Goal: Information Seeking & Learning: Learn about a topic

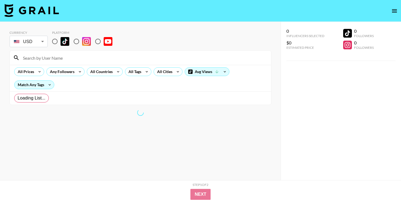
radio input "true"
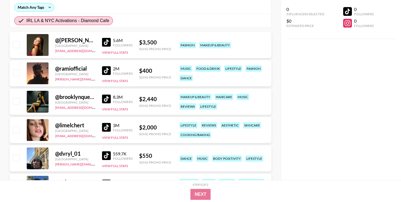
scroll to position [79, 0]
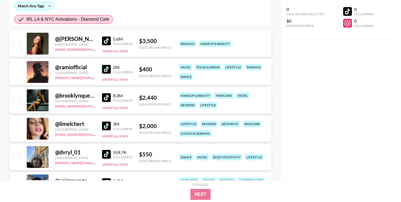
click at [67, 43] on div "[GEOGRAPHIC_DATA]" at bounding box center [75, 44] width 40 height 4
click at [113, 45] on div "5.6M Followers" at bounding box center [117, 41] width 31 height 10
click at [109, 45] on img at bounding box center [106, 41] width 9 height 9
click at [107, 69] on img at bounding box center [106, 69] width 9 height 9
click at [103, 95] on img at bounding box center [106, 97] width 9 height 9
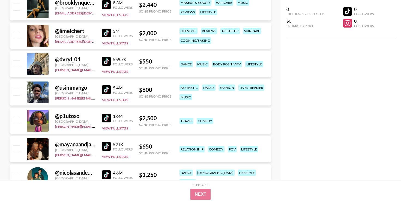
scroll to position [172, 0]
click at [109, 35] on img at bounding box center [106, 32] width 9 height 9
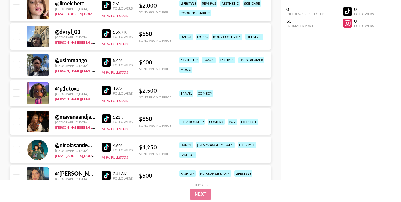
scroll to position [200, 0]
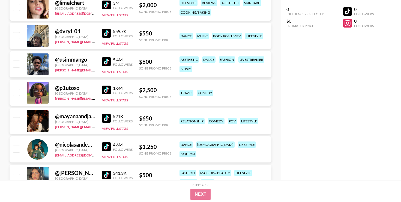
click at [105, 33] on img at bounding box center [106, 33] width 9 height 9
click at [102, 62] on img at bounding box center [106, 61] width 9 height 9
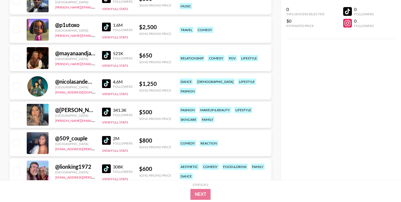
scroll to position [264, 0]
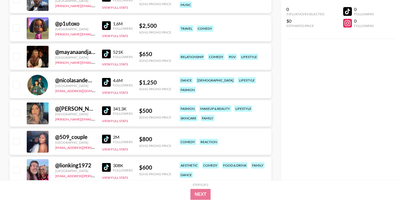
click at [104, 26] on img at bounding box center [106, 25] width 9 height 9
click at [102, 59] on div "521K Followers" at bounding box center [117, 54] width 31 height 10
click at [103, 55] on img at bounding box center [106, 54] width 9 height 9
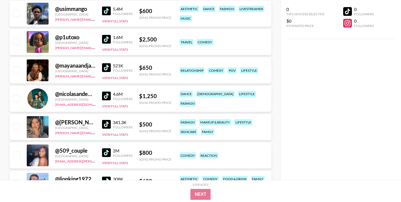
scroll to position [270, 0]
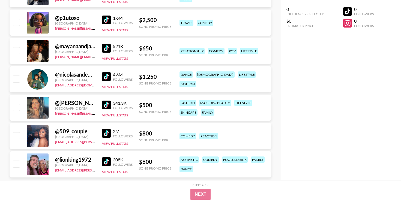
click at [106, 77] on img at bounding box center [106, 76] width 9 height 9
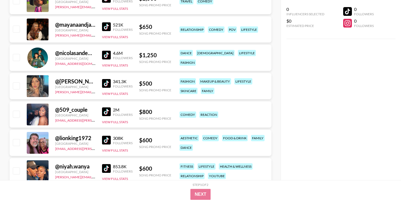
scroll to position [336, 0]
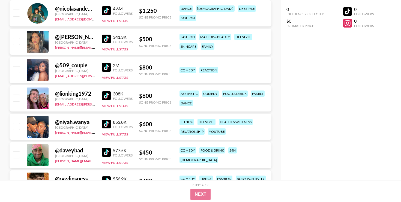
click at [106, 40] on img at bounding box center [106, 39] width 9 height 9
click at [108, 67] on img at bounding box center [106, 67] width 9 height 9
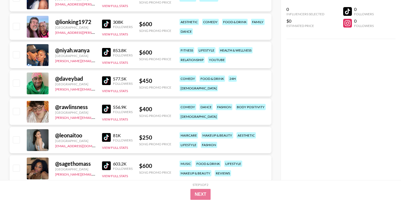
scroll to position [409, 0]
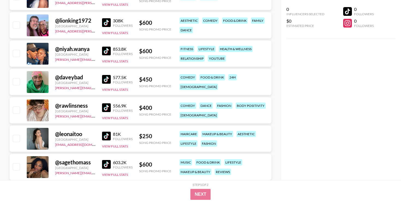
click at [107, 23] on img at bounding box center [106, 22] width 9 height 9
click at [104, 50] on img at bounding box center [106, 51] width 9 height 9
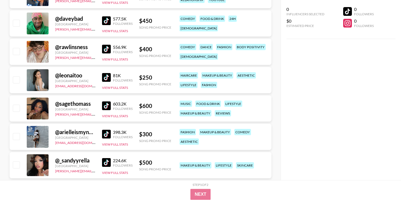
scroll to position [470, 0]
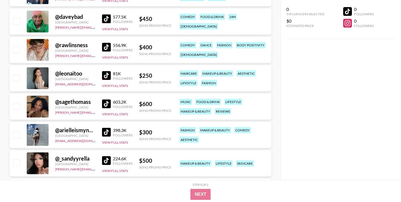
click at [105, 18] on img at bounding box center [106, 18] width 9 height 9
click at [107, 45] on img at bounding box center [106, 47] width 9 height 9
click at [104, 48] on img at bounding box center [106, 47] width 9 height 9
click at [106, 74] on img at bounding box center [106, 75] width 9 height 9
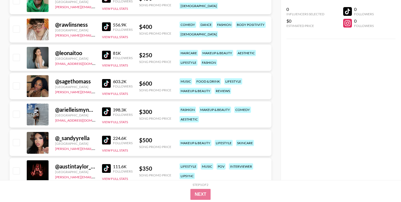
scroll to position [520, 0]
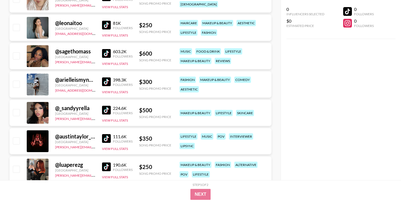
click at [106, 52] on img at bounding box center [106, 53] width 9 height 9
click at [102, 79] on img at bounding box center [106, 81] width 9 height 9
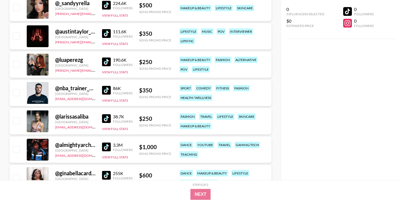
scroll to position [619, 0]
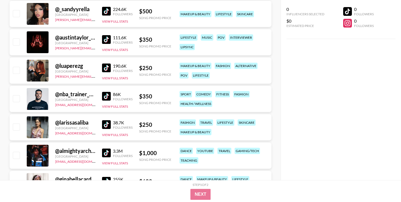
click at [103, 9] on img at bounding box center [106, 11] width 9 height 9
click at [102, 40] on img at bounding box center [106, 39] width 9 height 9
click at [101, 64] on div "@ luaperezg United States kathleen.kowall@grail-talent.com 190.6K Followers Vie…" at bounding box center [141, 71] width 262 height 26
click at [104, 66] on img at bounding box center [106, 68] width 9 height 9
click at [107, 94] on img at bounding box center [106, 96] width 9 height 9
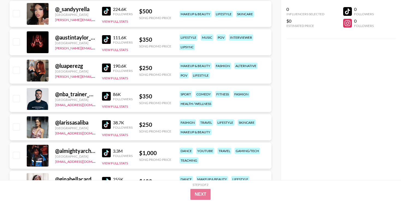
scroll to position [664, 0]
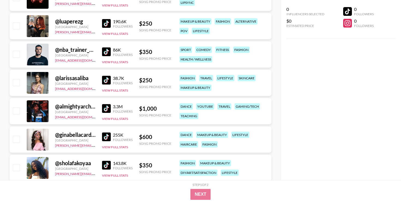
click at [107, 79] on img at bounding box center [106, 80] width 9 height 9
click at [102, 107] on img at bounding box center [106, 108] width 9 height 9
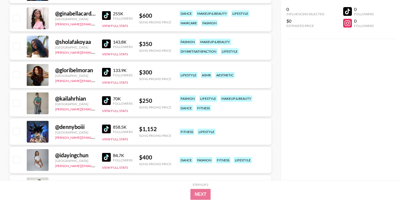
scroll to position [785, 0]
click at [106, 16] on img at bounding box center [106, 15] width 9 height 9
click at [104, 47] on img at bounding box center [106, 43] width 9 height 9
click at [102, 70] on img at bounding box center [106, 72] width 9 height 9
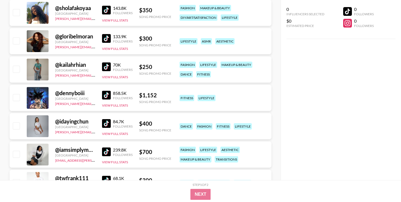
scroll to position [819, 0]
click at [105, 67] on img at bounding box center [106, 66] width 9 height 9
click at [106, 96] on img at bounding box center [106, 95] width 9 height 9
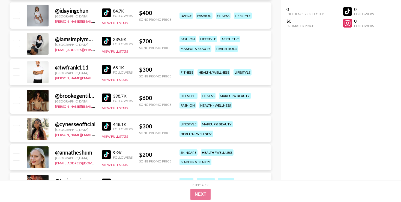
scroll to position [933, 0]
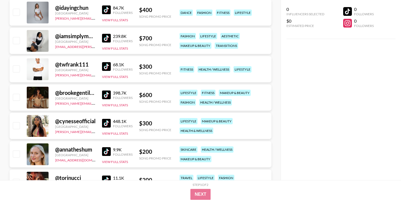
click at [104, 10] on img at bounding box center [106, 9] width 9 height 9
click at [105, 35] on img at bounding box center [106, 38] width 9 height 9
click at [107, 65] on img at bounding box center [106, 66] width 9 height 9
click at [107, 94] on img at bounding box center [106, 95] width 9 height 9
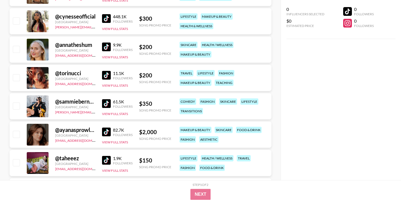
scroll to position [1037, 0]
click at [106, 20] on img at bounding box center [106, 18] width 9 height 9
click at [105, 44] on img at bounding box center [106, 47] width 9 height 9
click at [106, 76] on img at bounding box center [106, 75] width 9 height 9
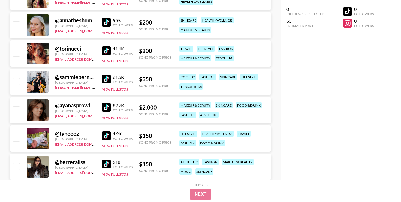
scroll to position [1105, 0]
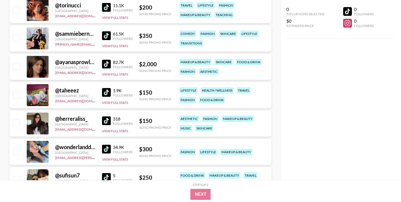
click at [107, 33] on img at bounding box center [106, 35] width 9 height 9
click at [106, 62] on img at bounding box center [106, 64] width 9 height 9
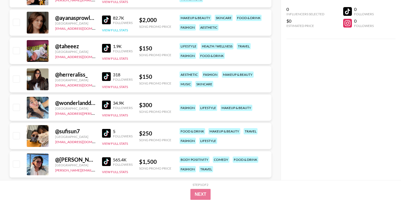
scroll to position [1154, 0]
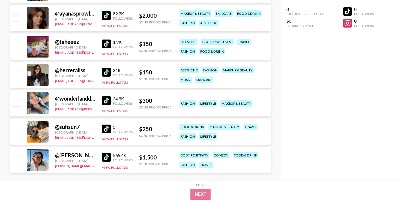
click at [108, 44] on img at bounding box center [106, 44] width 9 height 9
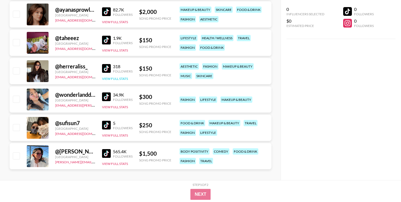
scroll to position [1158, 0]
click at [107, 39] on img at bounding box center [106, 39] width 9 height 9
click at [103, 99] on img at bounding box center [106, 96] width 9 height 9
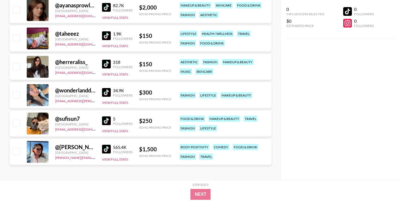
click at [109, 149] on img at bounding box center [106, 149] width 9 height 9
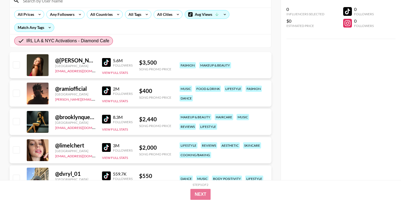
scroll to position [62, 0]
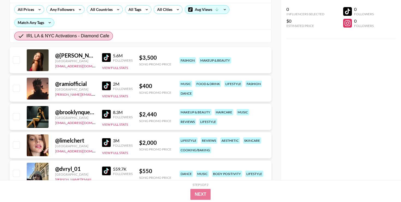
click at [106, 56] on img at bounding box center [106, 57] width 9 height 9
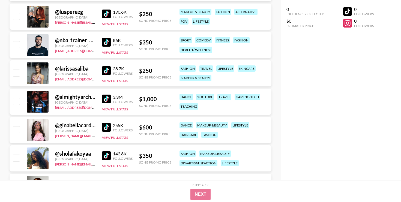
scroll to position [692, 0]
